Goal: Information Seeking & Learning: Check status

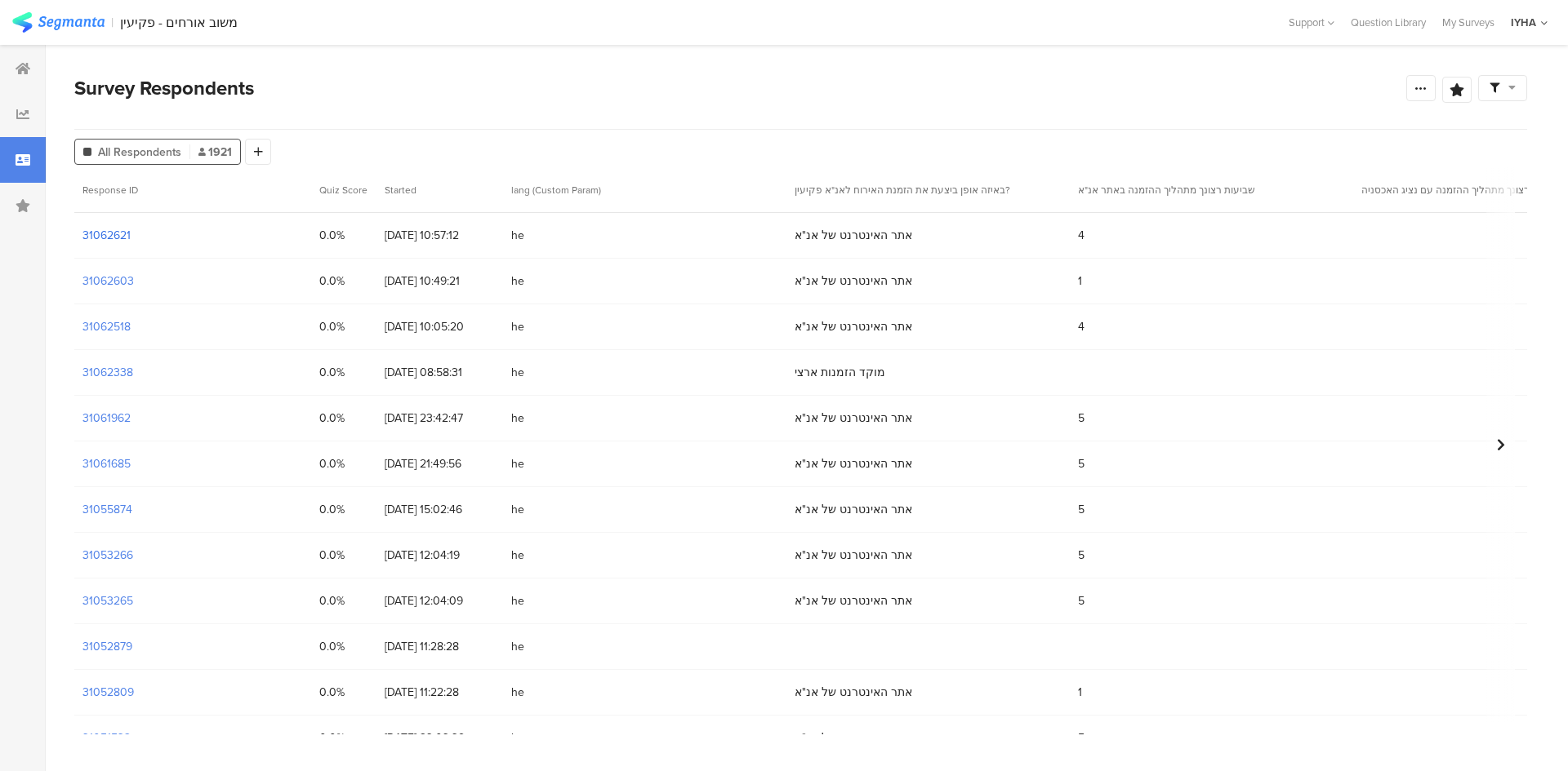
click at [119, 232] on section "31062621" at bounding box center [106, 236] width 48 height 17
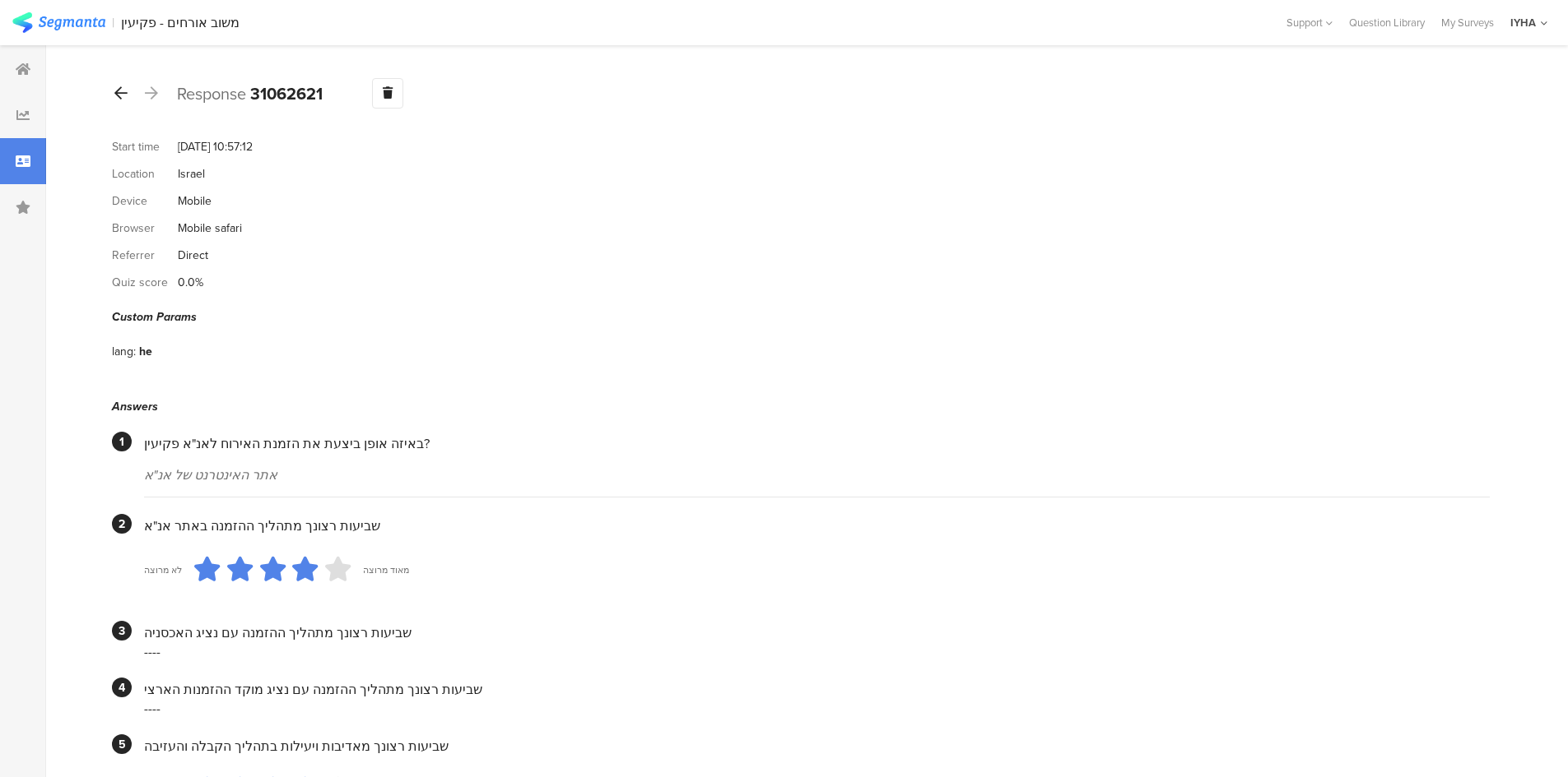
click at [113, 95] on div at bounding box center [121, 94] width 19 height 26
click at [117, 93] on icon at bounding box center [121, 92] width 13 height 15
click at [114, 89] on div at bounding box center [121, 94] width 19 height 26
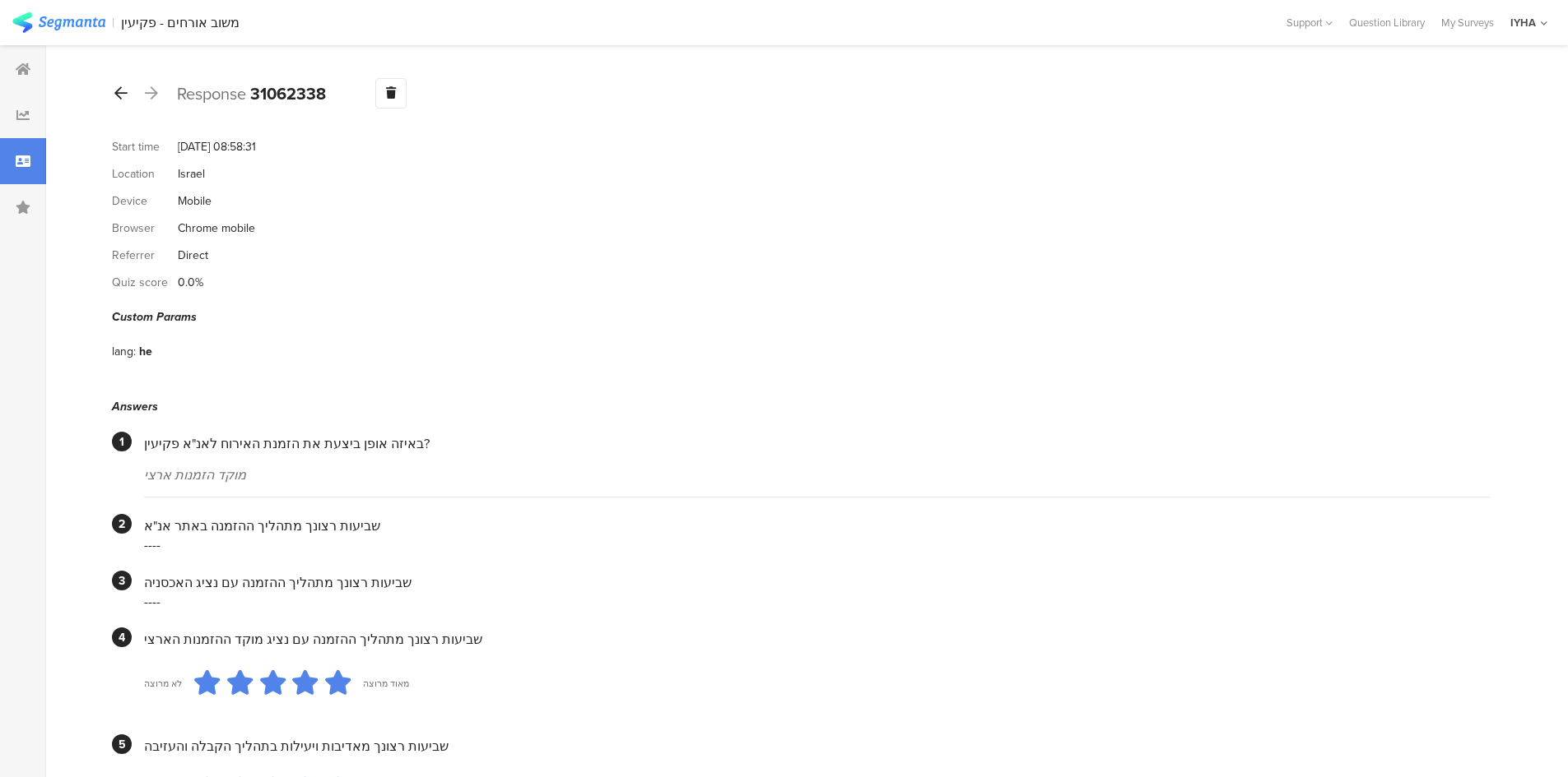
click at [120, 90] on icon at bounding box center [121, 92] width 13 height 15
